Goal: Information Seeking & Learning: Find contact information

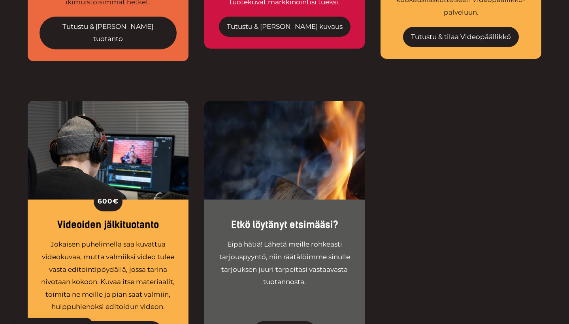
scroll to position [1465, 0]
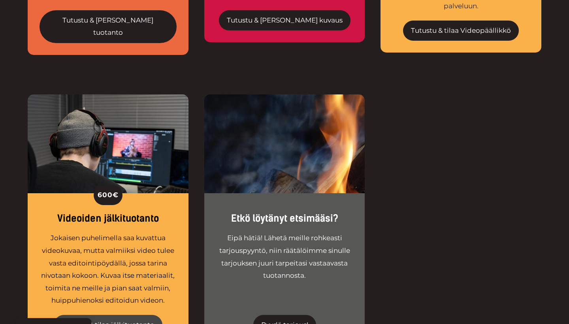
click at [111, 315] on link "Tutustu & tilaa jälkituotanto" at bounding box center [108, 325] width 109 height 21
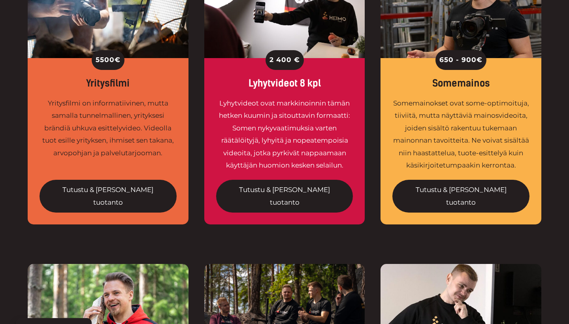
scroll to position [686, 0]
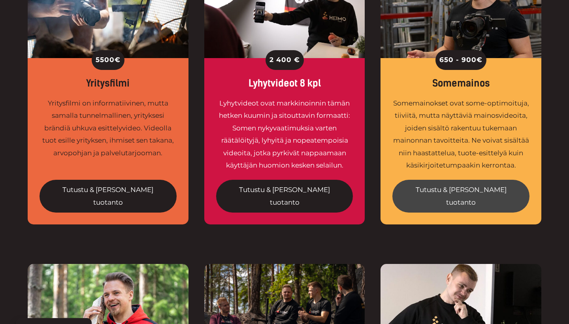
click at [461, 180] on link "Tutustu & tilaa tuotanto" at bounding box center [460, 196] width 137 height 33
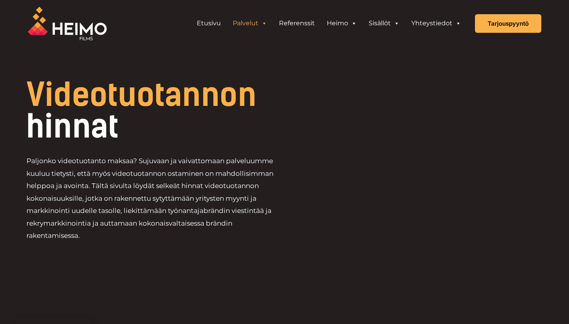
scroll to position [0, 0]
click at [229, 59] on link "Töihin Heimolle" at bounding box center [273, 60] width 153 height 11
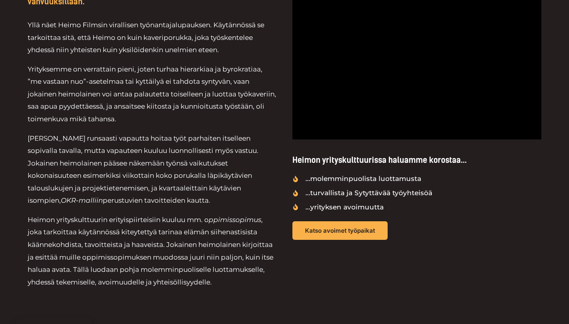
scroll to position [328, 0]
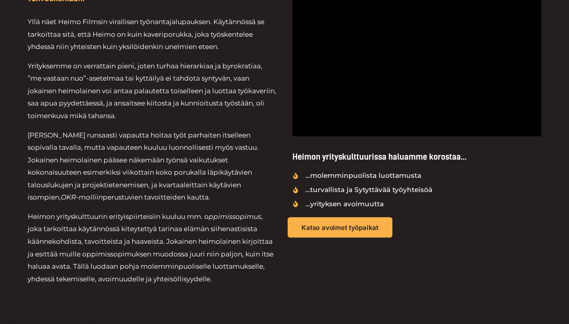
click at [359, 227] on span "Katso avoimet työpaikat" at bounding box center [339, 227] width 77 height 7
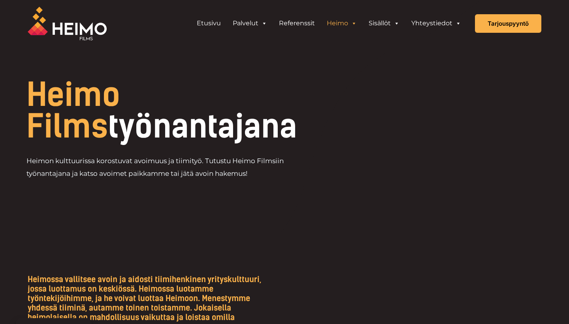
scroll to position [0, 0]
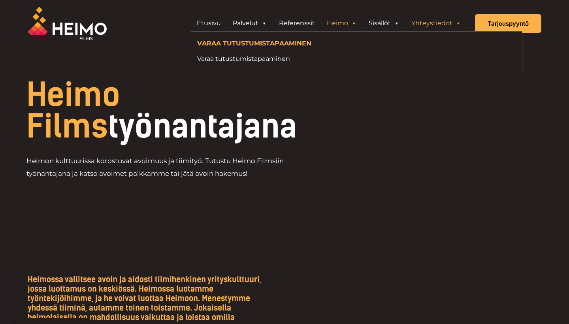
click at [434, 25] on link "Yhteystiedot" at bounding box center [436, 23] width 62 height 16
